Goal: Task Accomplishment & Management: Manage account settings

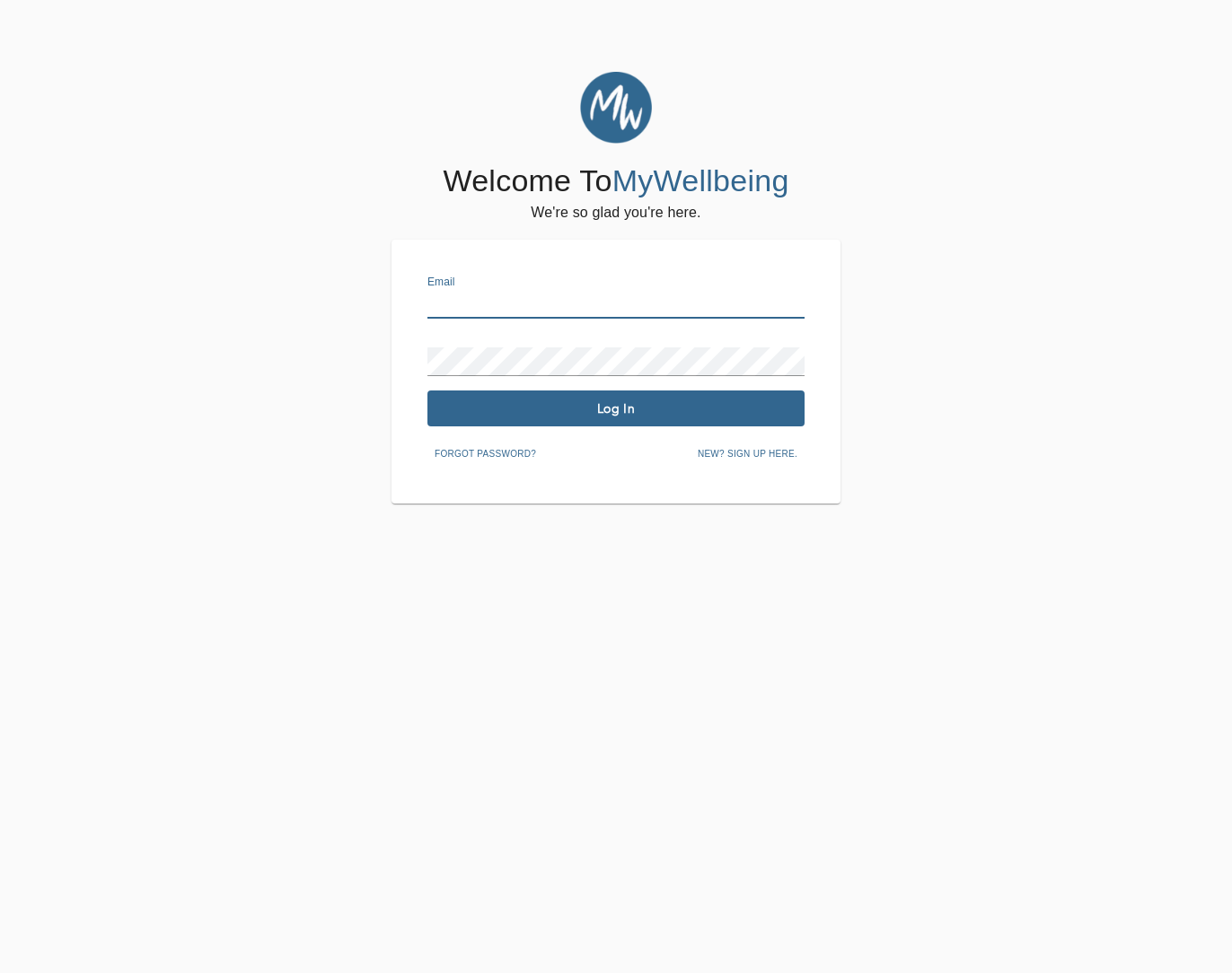
drag, startPoint x: 0, startPoint y: 0, endPoint x: 520, endPoint y: 303, distance: 601.8
click at [520, 303] on input "text" at bounding box center [616, 304] width 378 height 29
click at [608, 408] on span "Log In" at bounding box center [616, 409] width 363 height 17
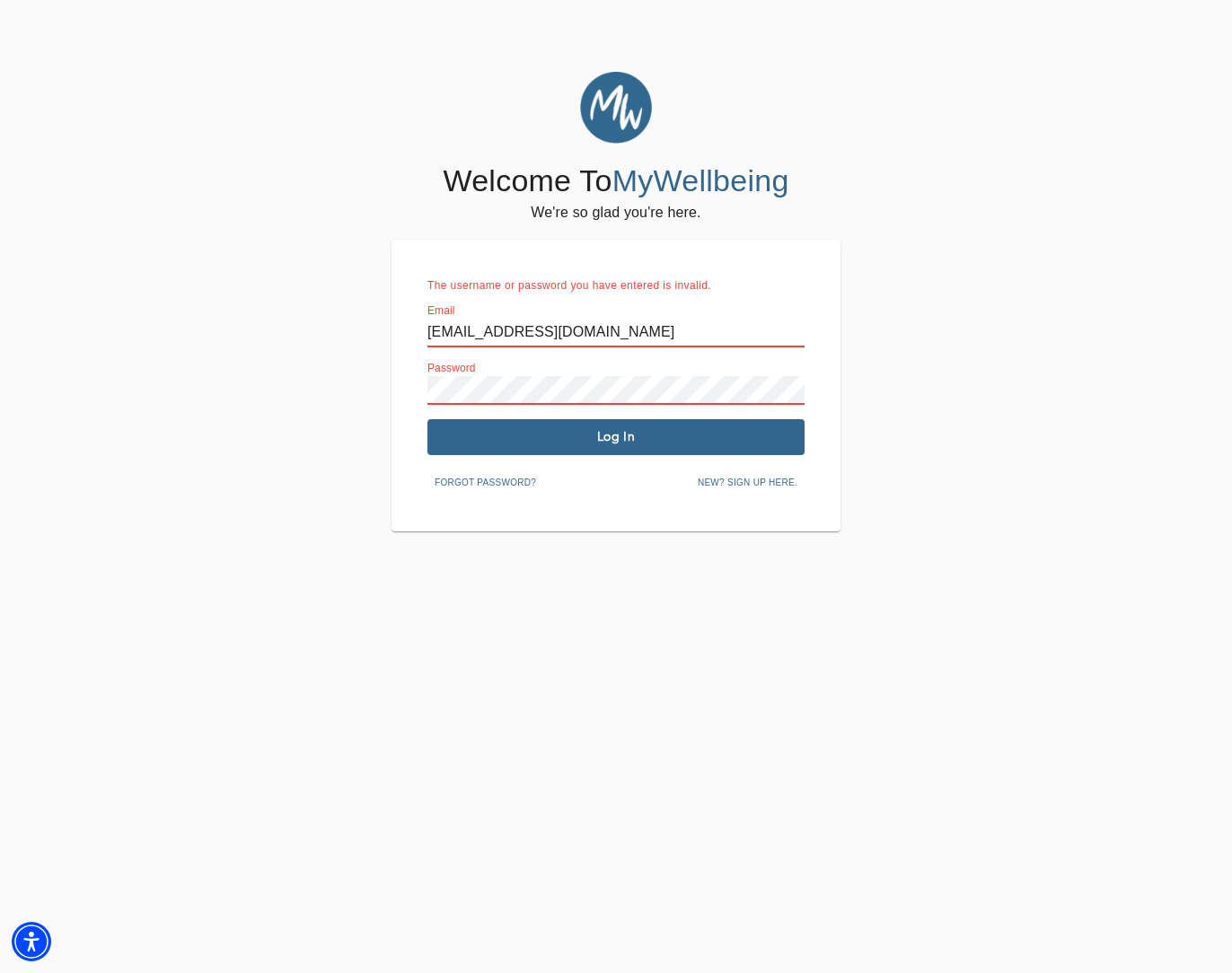
drag, startPoint x: 657, startPoint y: 324, endPoint x: 197, endPoint y: 315, distance: 460.1
click at [197, 315] on div "Welcome To MyWellbeing We're so glad you're here. The username or password you …" at bounding box center [616, 301] width 1223 height 459
type input "[EMAIL_ADDRESS][DOMAIN_NAME]"
click at [598, 437] on span "Log In" at bounding box center [616, 437] width 363 height 17
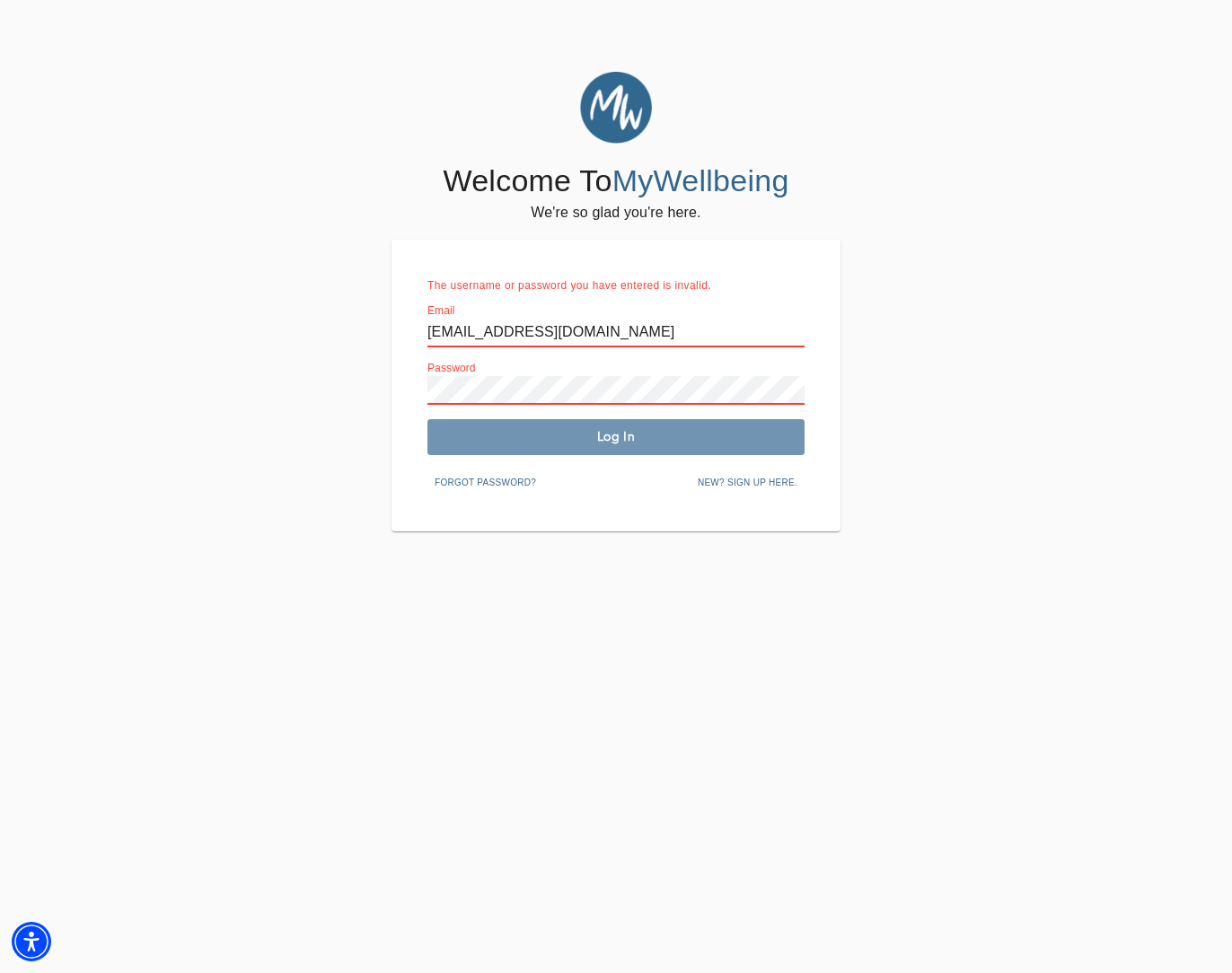
click at [609, 431] on span "Log In" at bounding box center [616, 437] width 363 height 17
